Goal: Browse casually

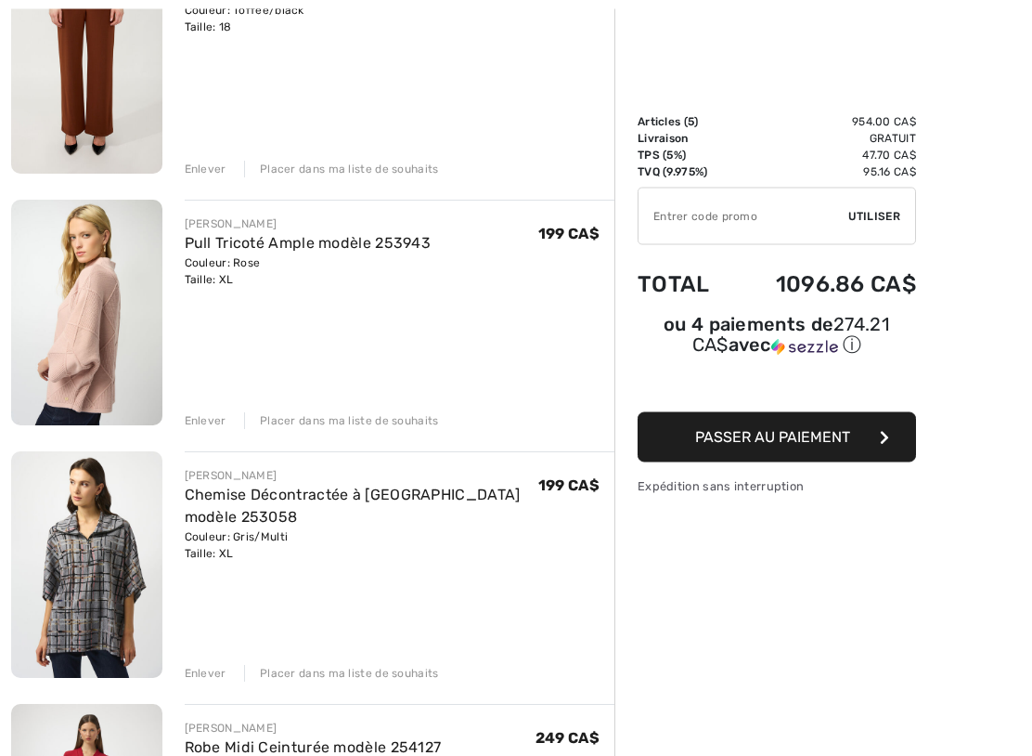
scroll to position [298, 0]
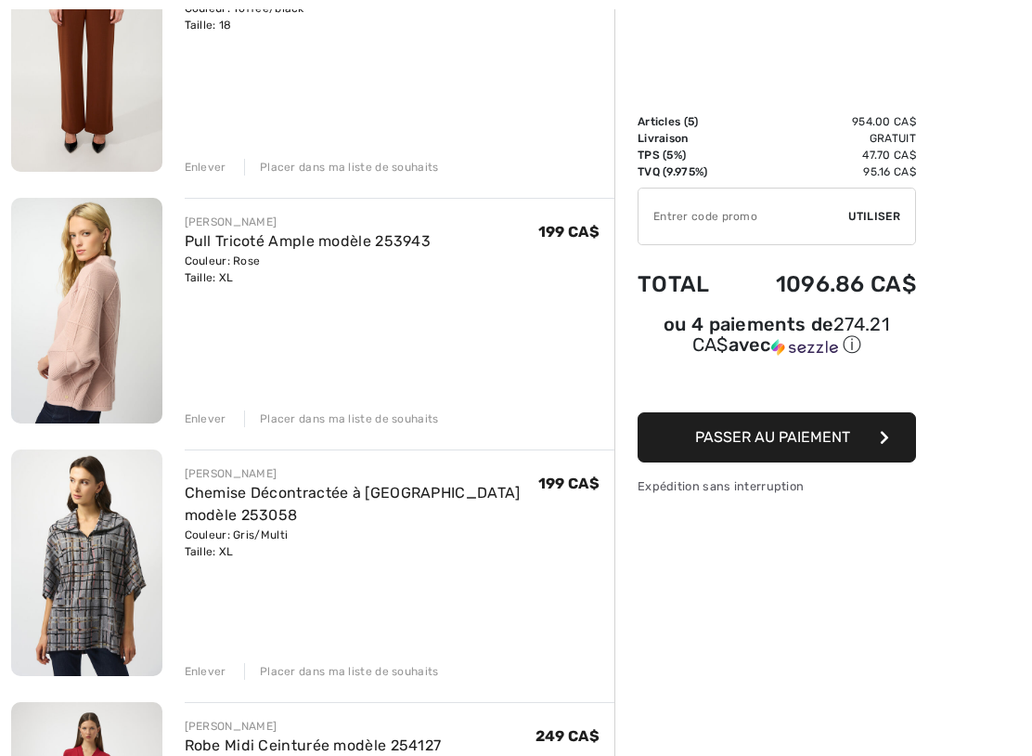
click at [150, 505] on img at bounding box center [86, 562] width 151 height 226
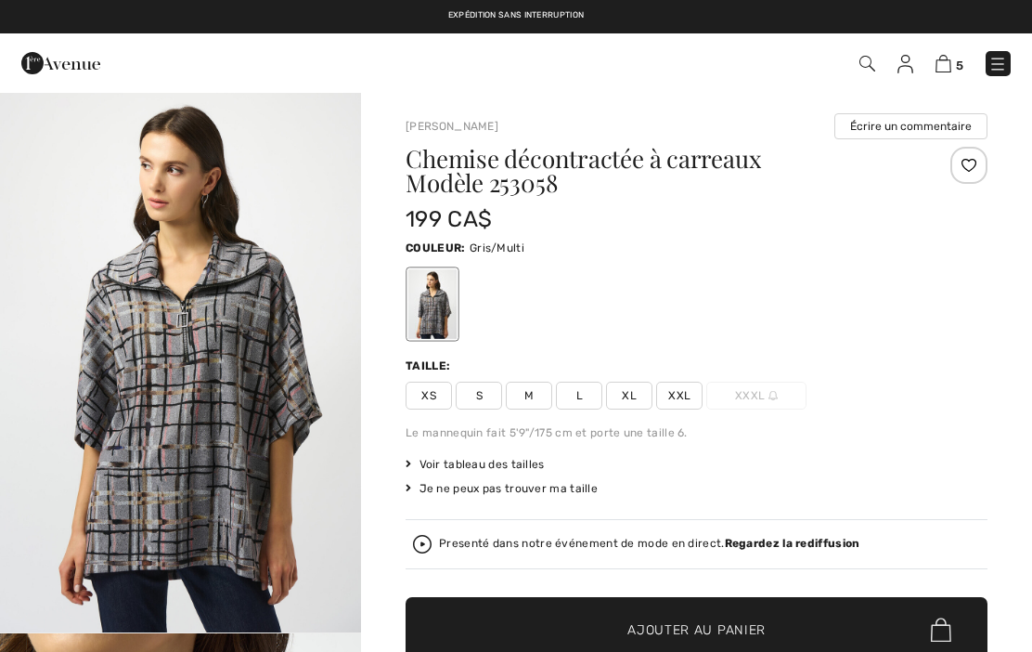
checkbox input "true"
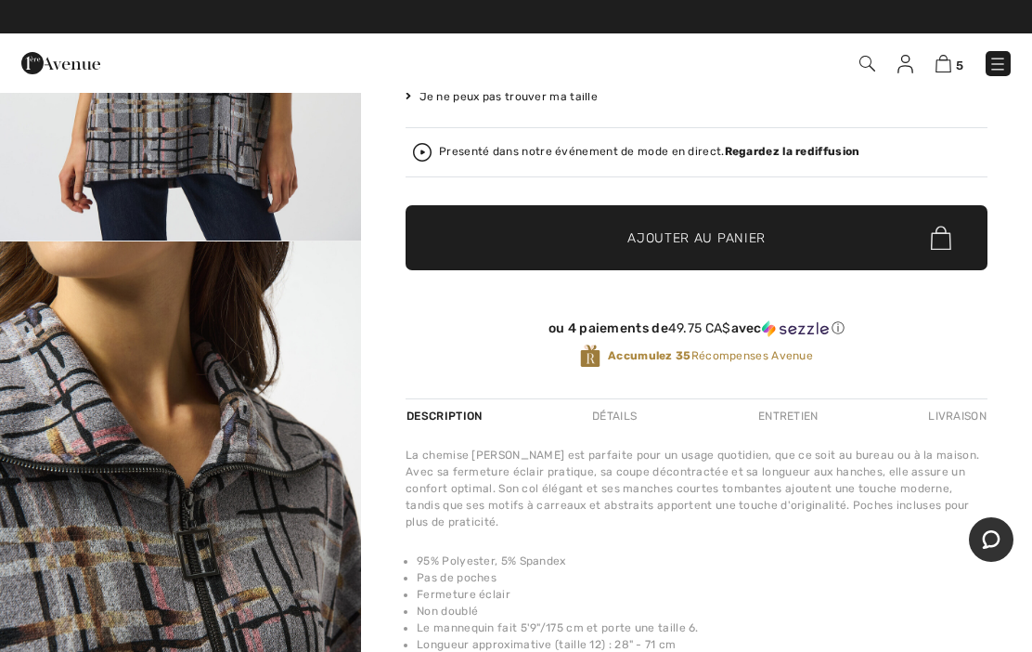
scroll to position [391, 0]
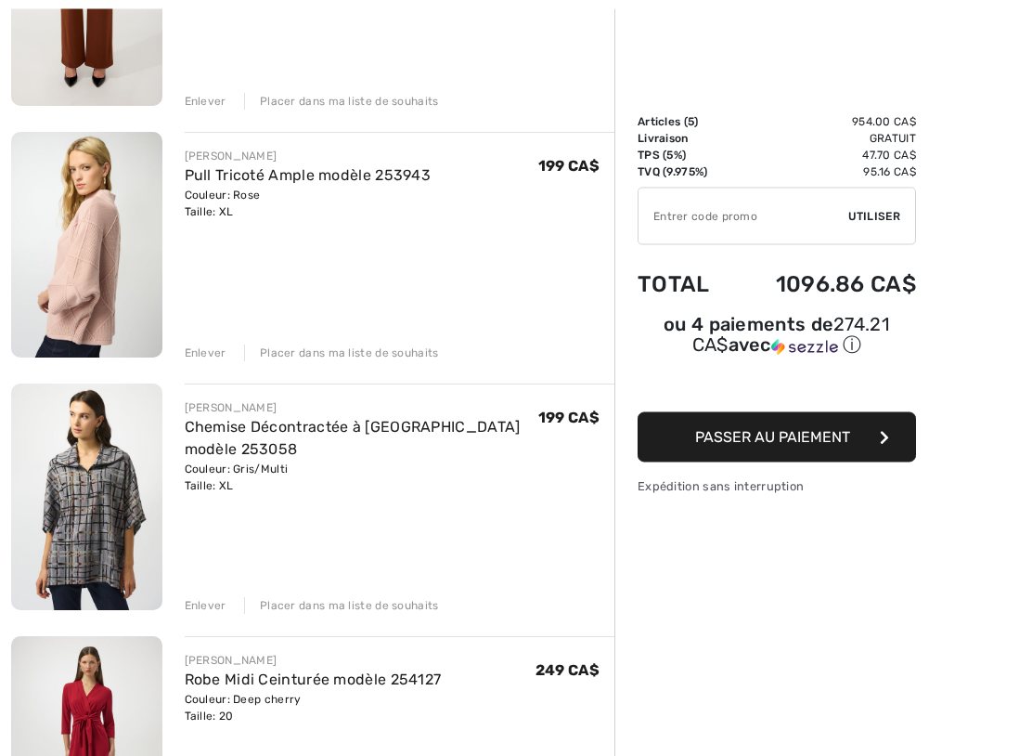
scroll to position [433, 0]
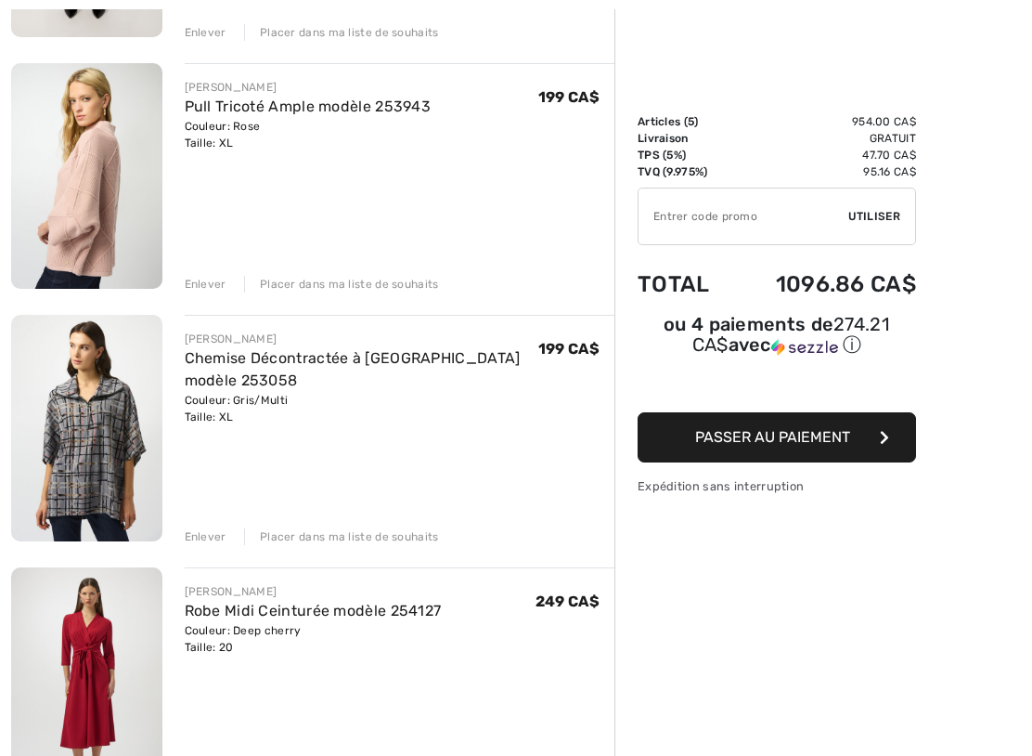
click at [112, 421] on img at bounding box center [86, 428] width 151 height 226
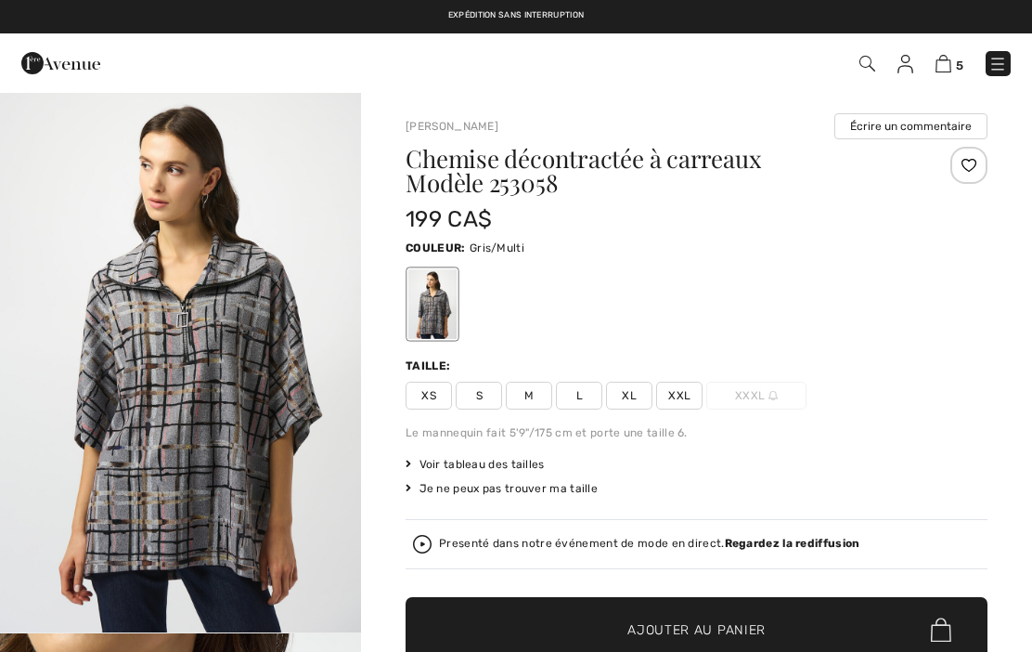
checkbox input "true"
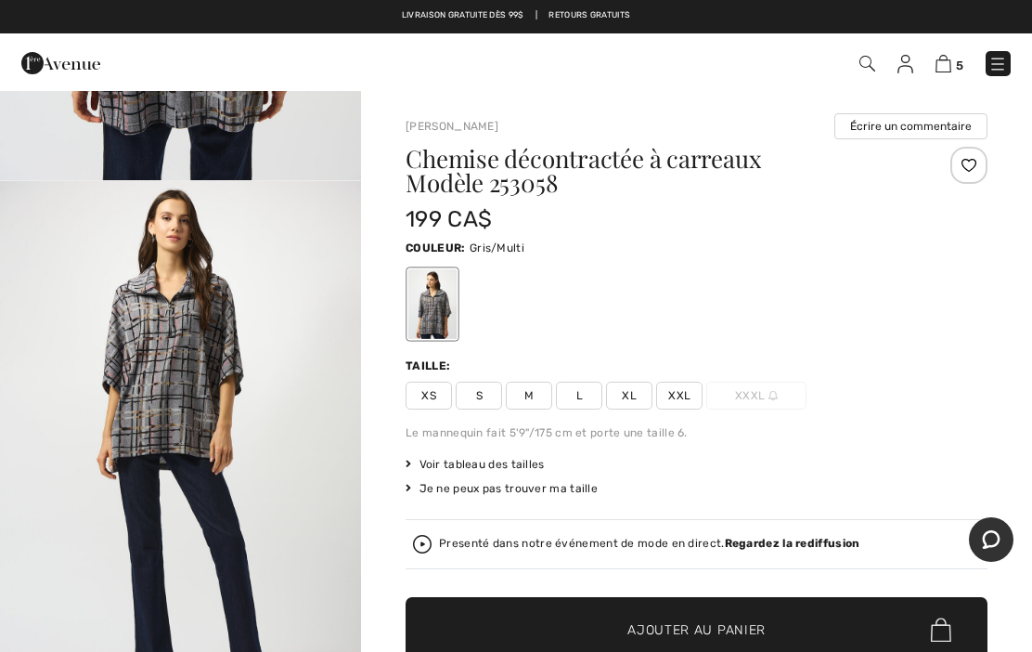
scroll to position [2184, 0]
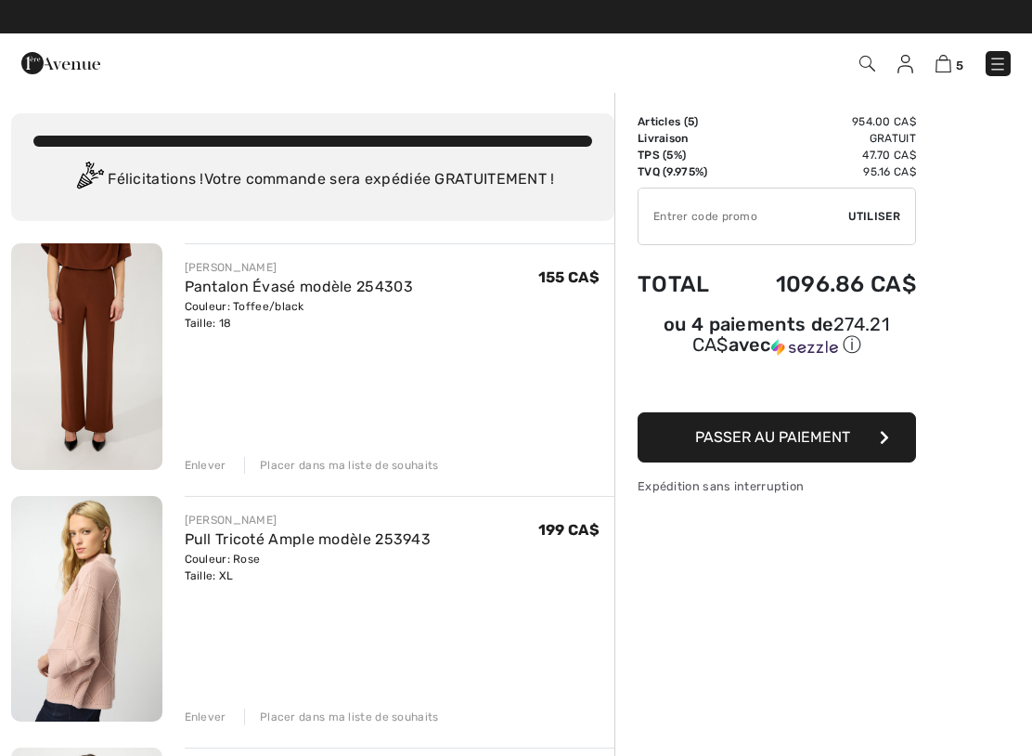
click at [320, 523] on div "[PERSON_NAME]" at bounding box center [308, 519] width 247 height 17
